Goal: Transaction & Acquisition: Purchase product/service

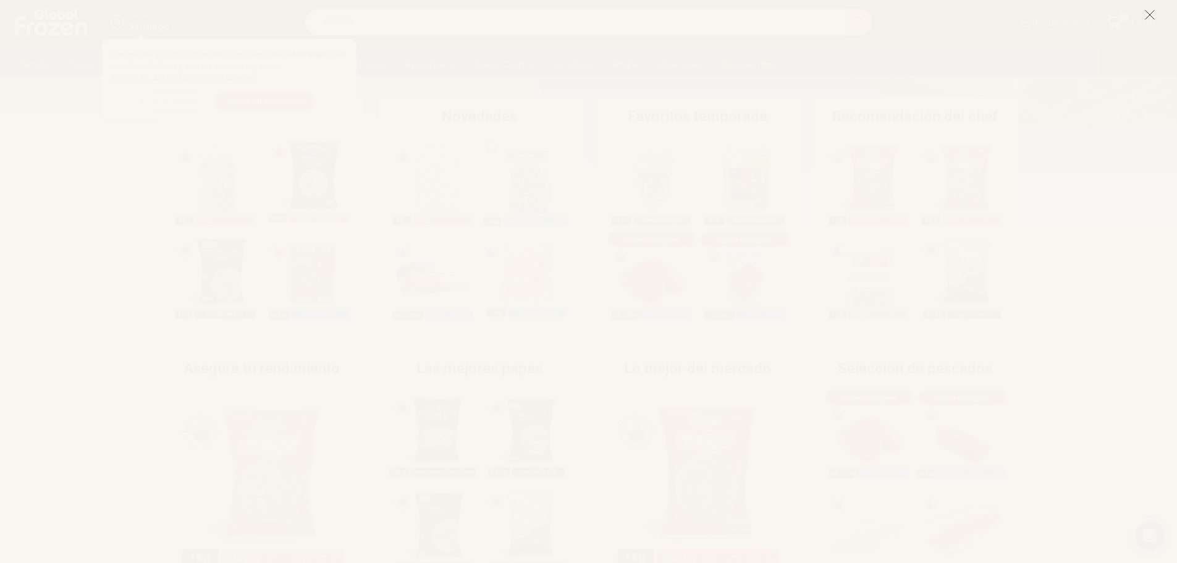
scroll to position [247, 0]
click at [1152, 14] on icon at bounding box center [1149, 14] width 11 height 11
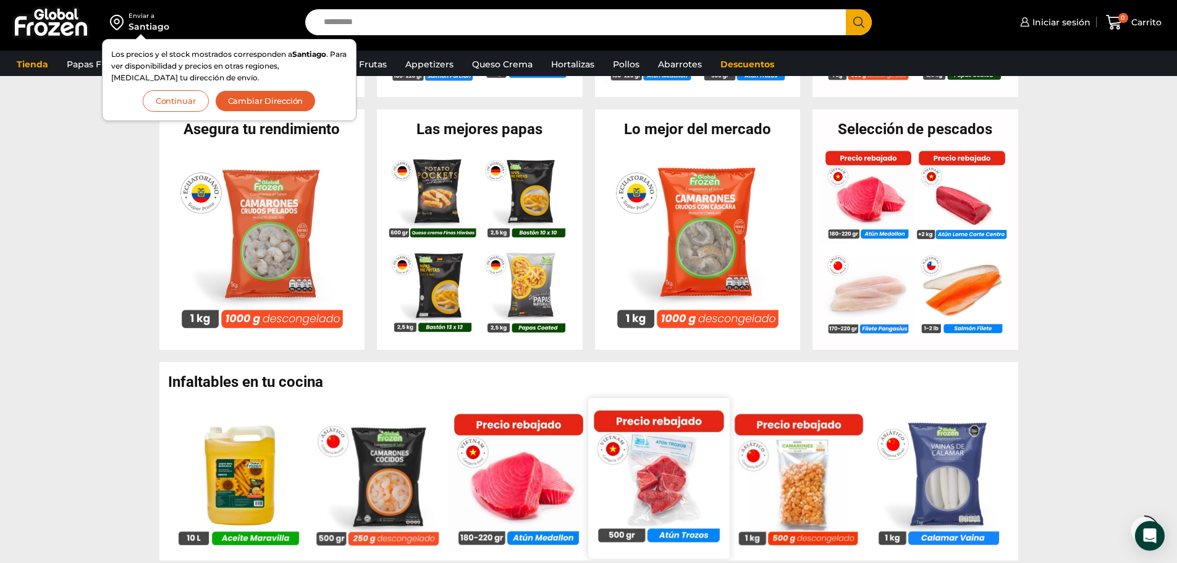
scroll to position [556, 0]
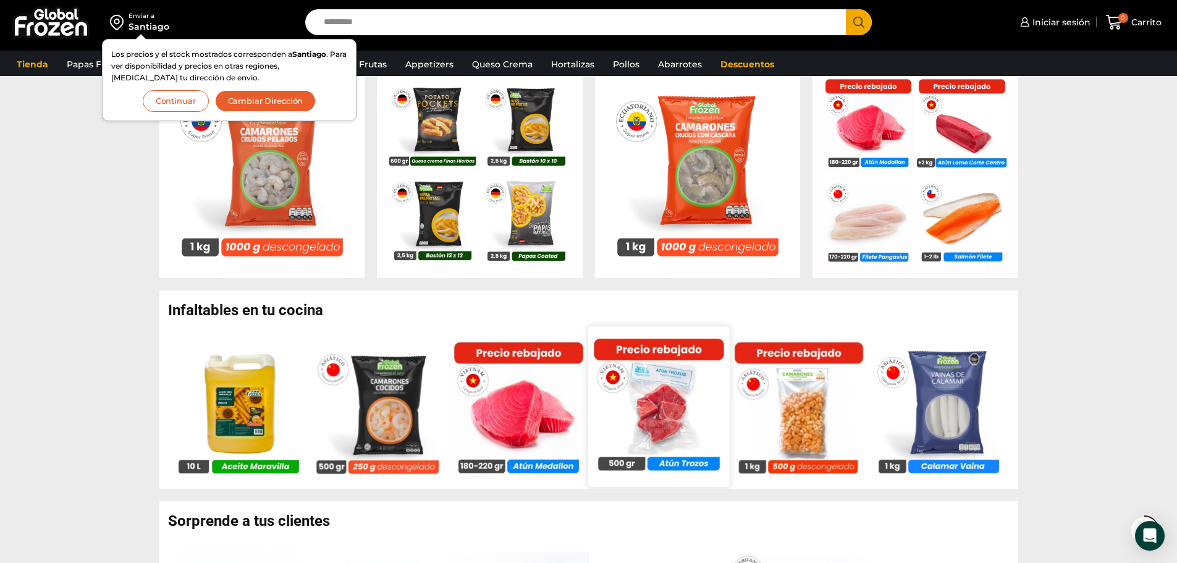
click at [667, 407] on img at bounding box center [658, 405] width 141 height 141
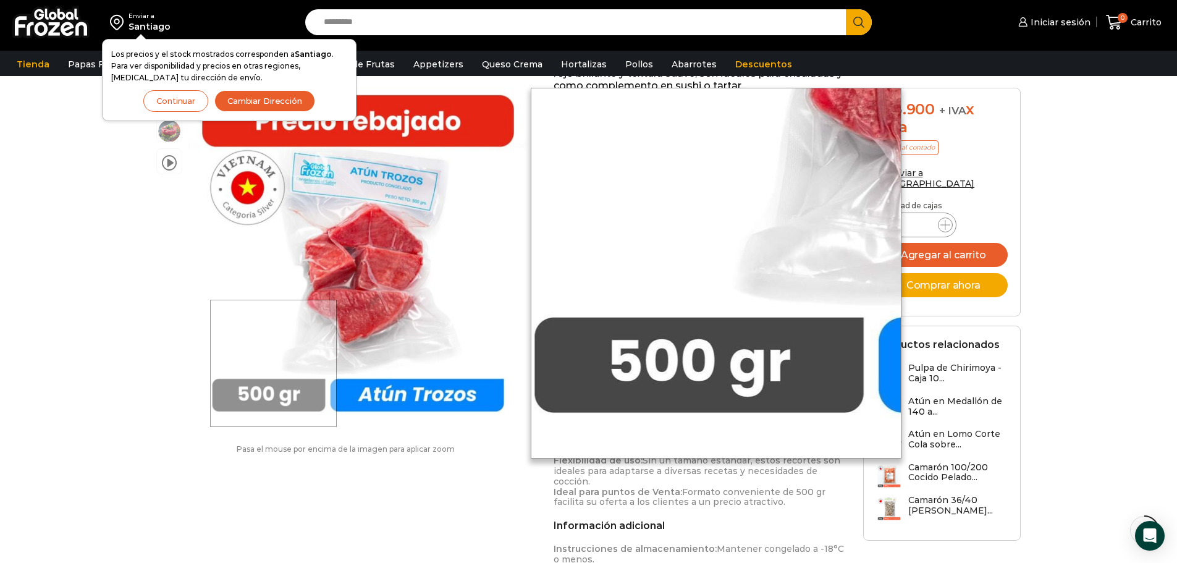
scroll to position [247, 0]
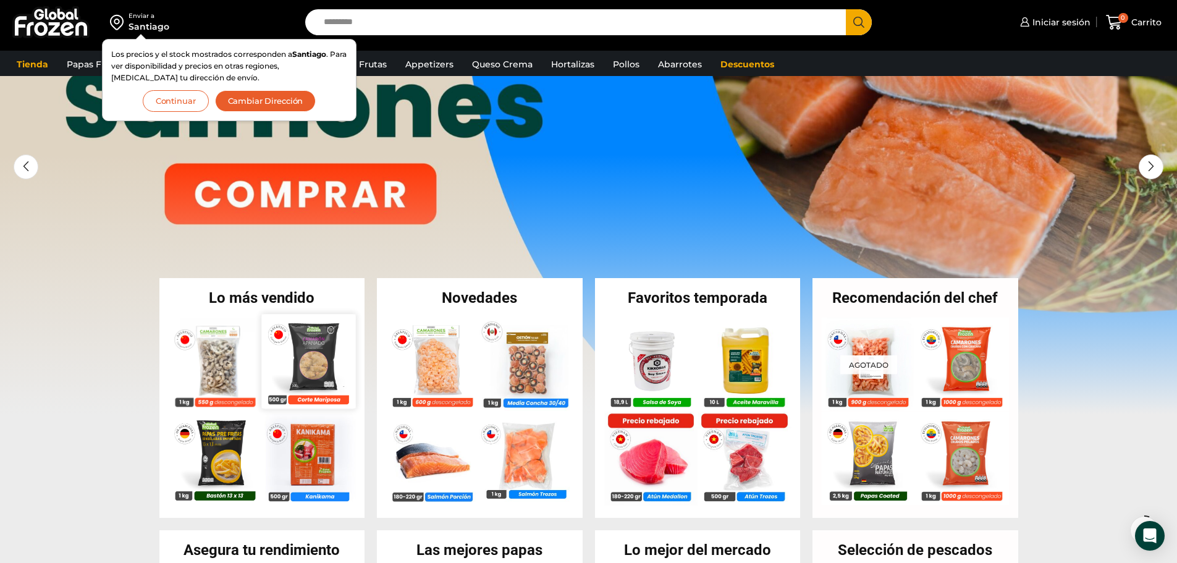
scroll to position [62, 0]
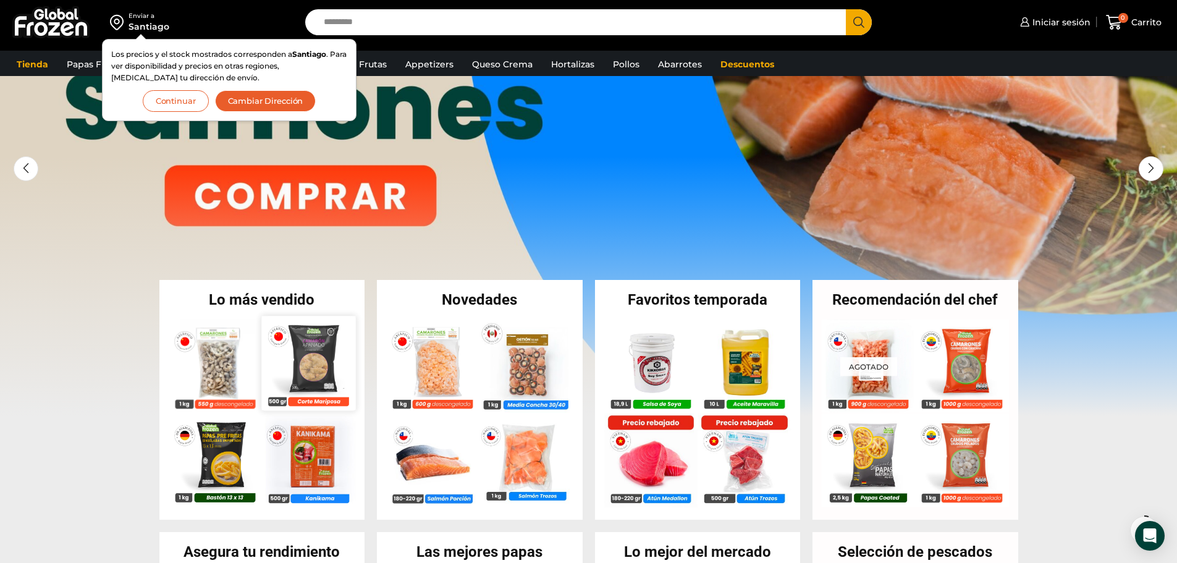
click at [309, 364] on img at bounding box center [308, 363] width 94 height 94
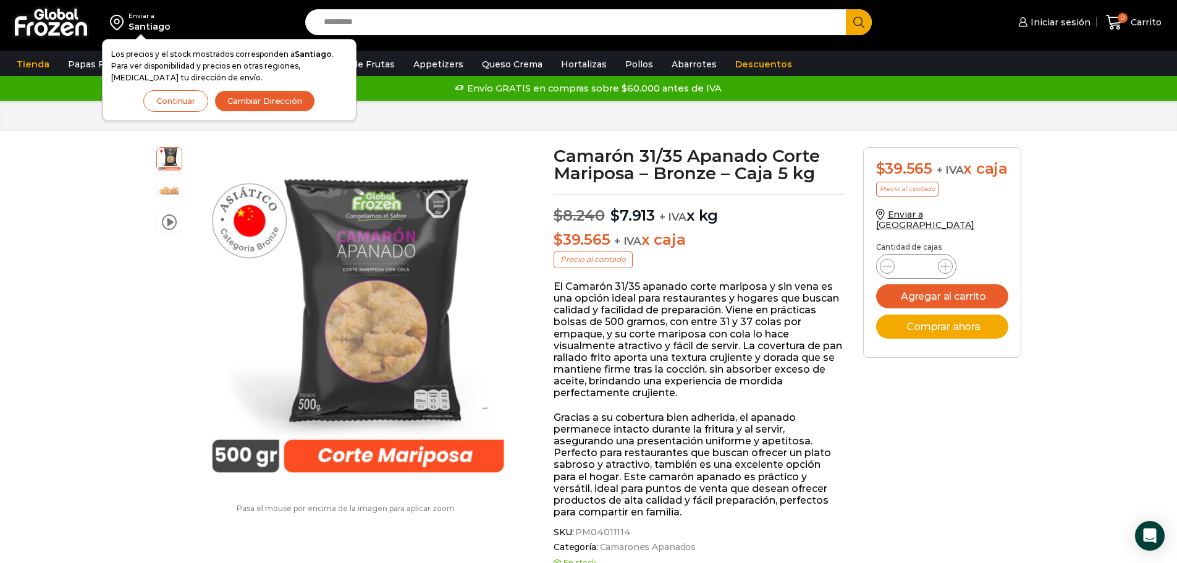
click at [157, 104] on button "Continuar" at bounding box center [175, 101] width 65 height 22
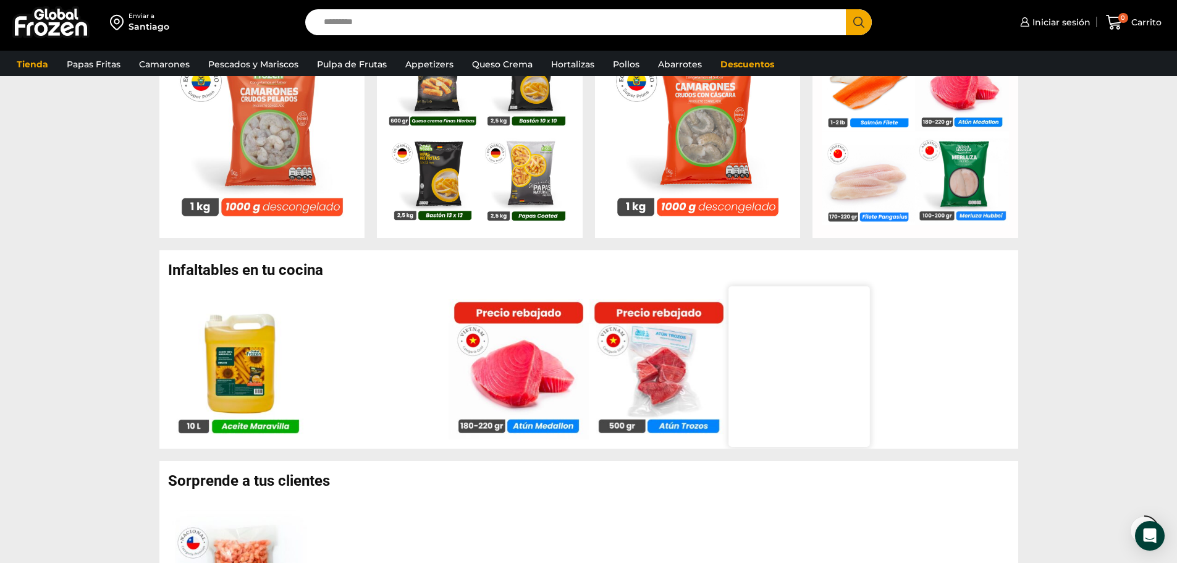
scroll to position [618, 0]
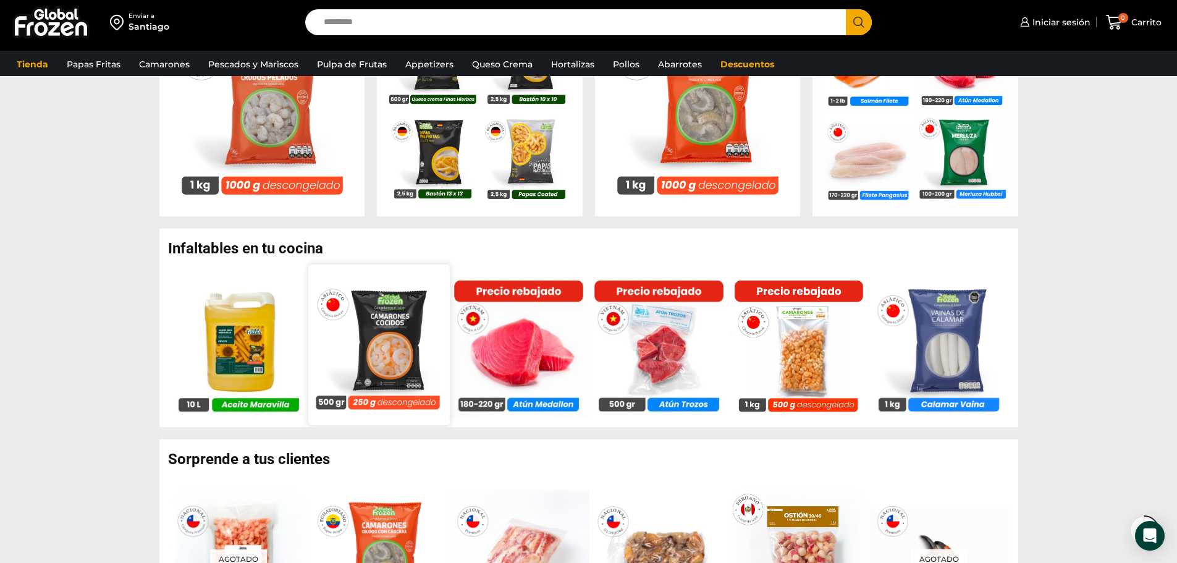
click at [388, 332] on img at bounding box center [378, 344] width 141 height 141
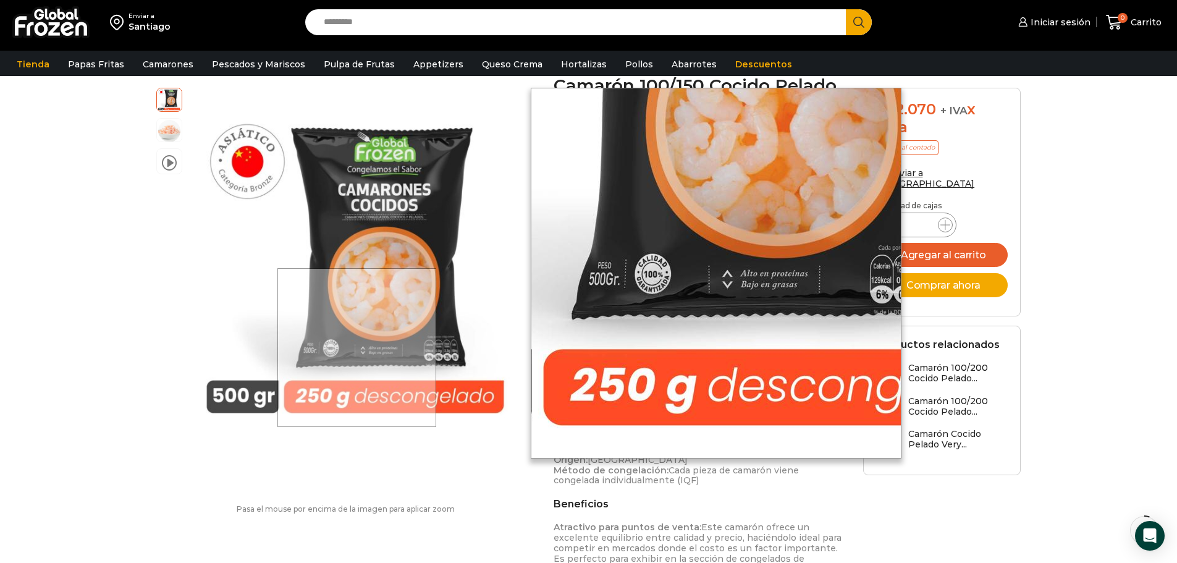
scroll to position [62, 0]
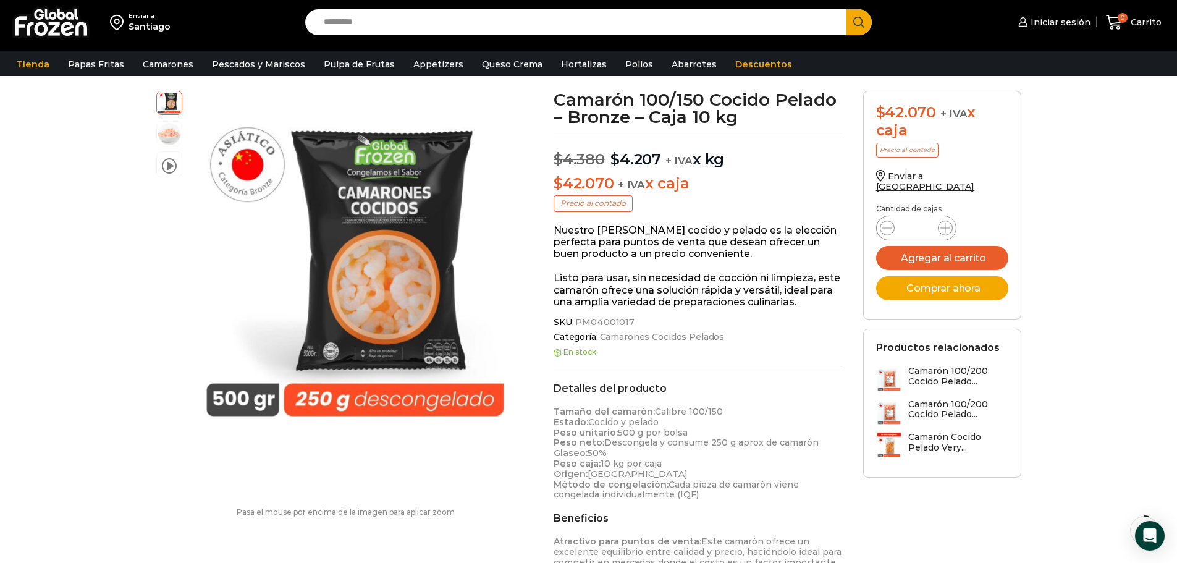
drag, startPoint x: 57, startPoint y: 4, endPoint x: 127, endPoint y: 291, distance: 295.6
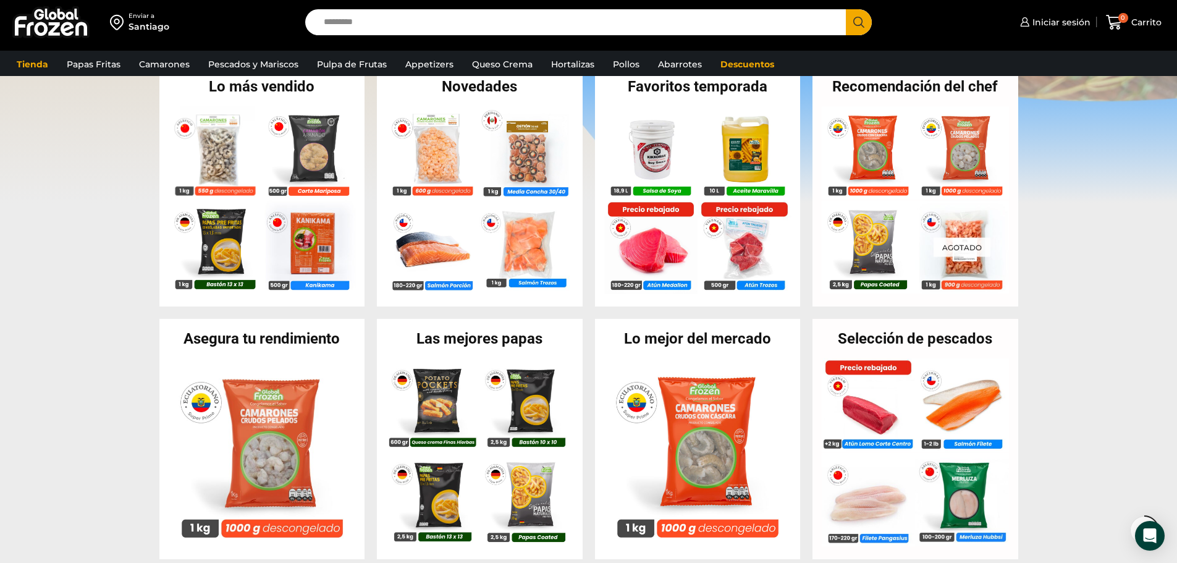
scroll to position [247, 0]
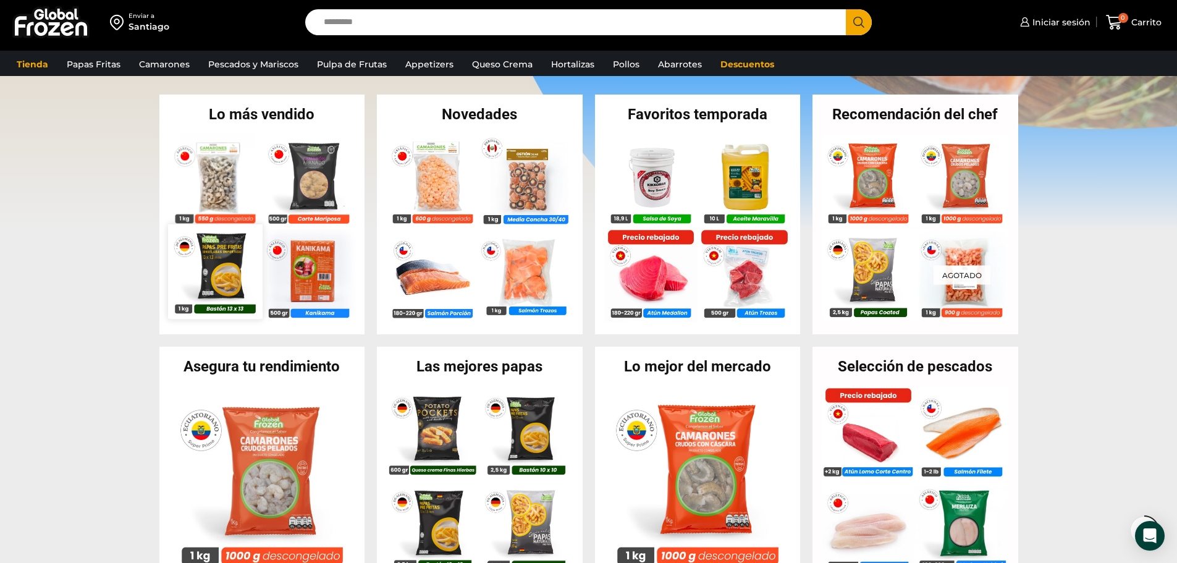
click at [218, 272] on img at bounding box center [215, 271] width 94 height 94
